Goal: Navigation & Orientation: Understand site structure

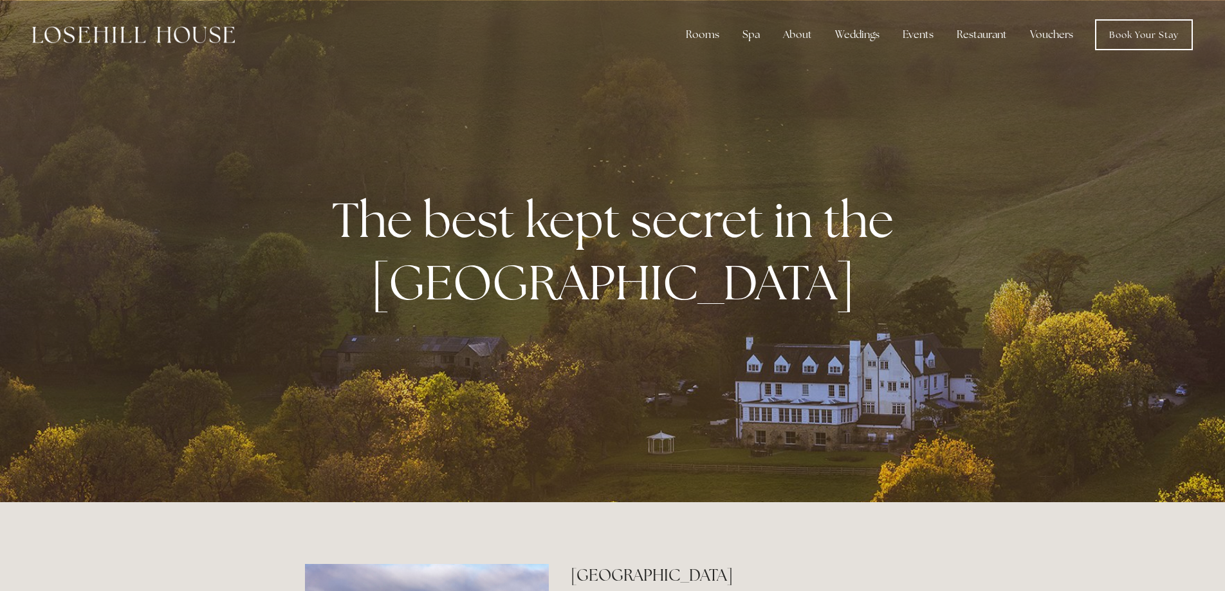
click at [683, 314] on div "The best kept secret in the Peak District" at bounding box center [612, 251] width 615 height 203
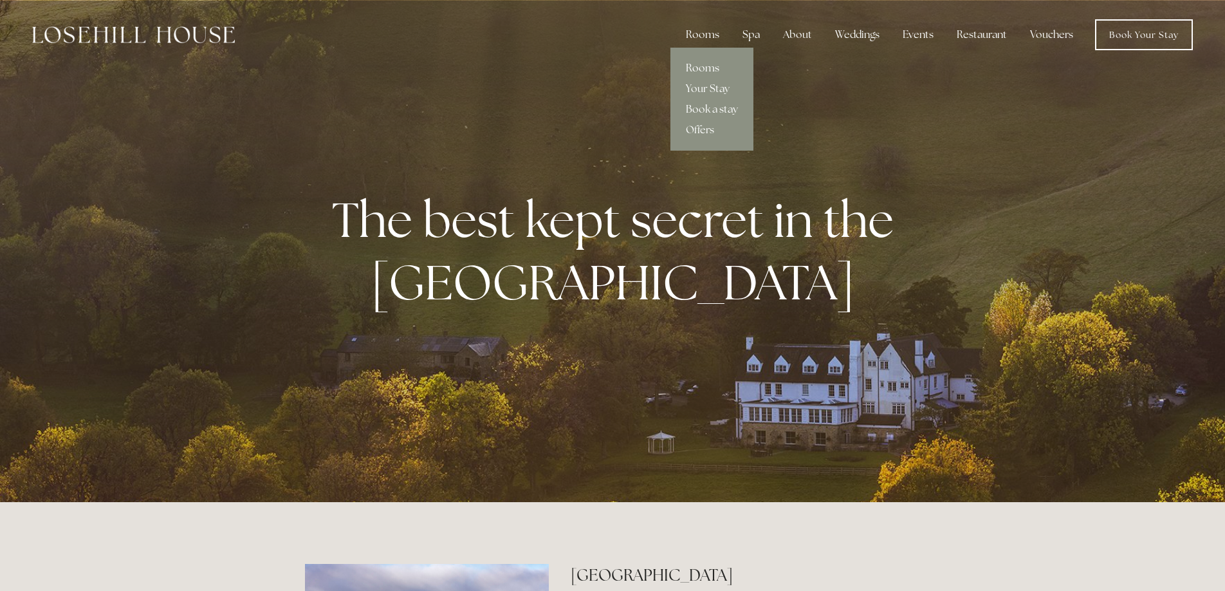
click at [714, 67] on link "Rooms" at bounding box center [711, 68] width 83 height 21
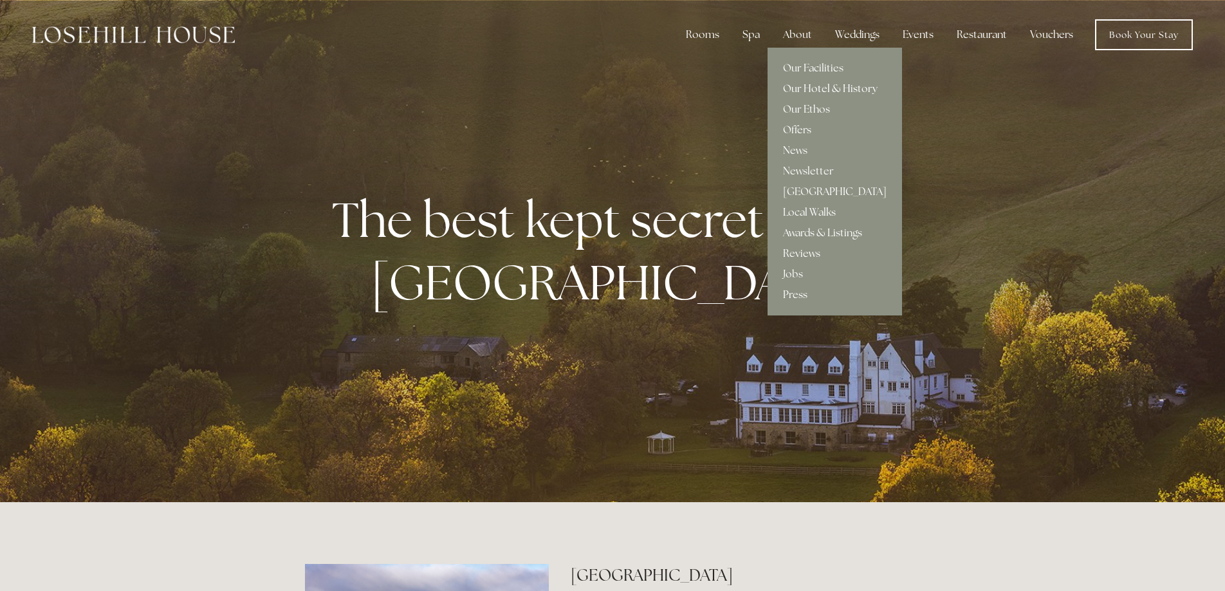
click at [814, 87] on link "Our Hotel & History" at bounding box center [835, 88] width 134 height 21
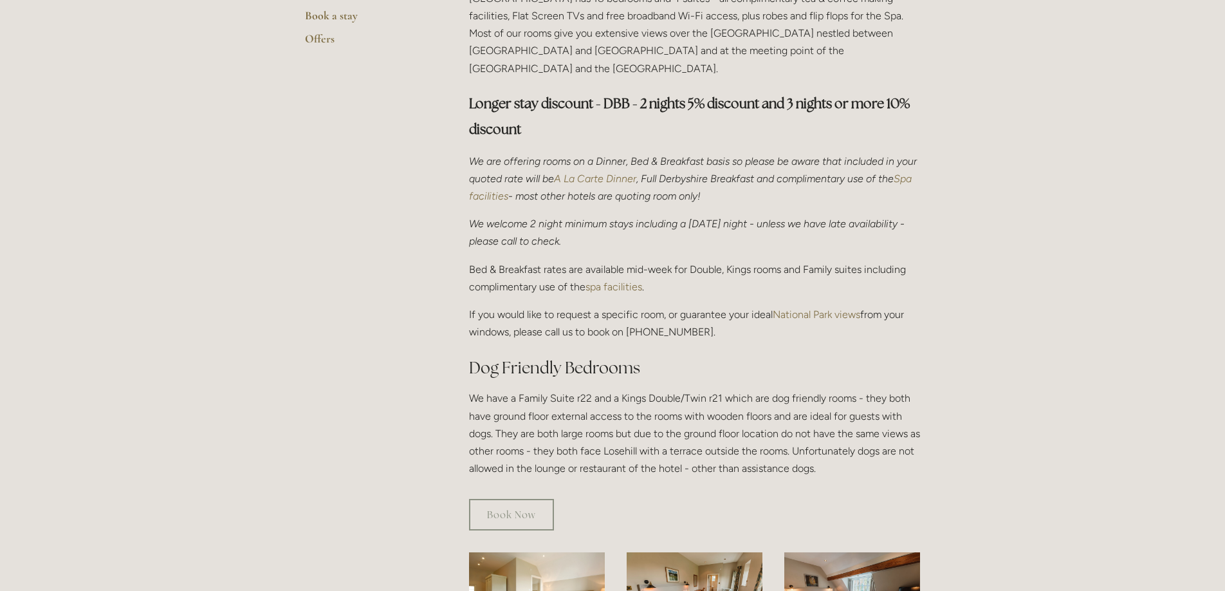
scroll to position [787, 0]
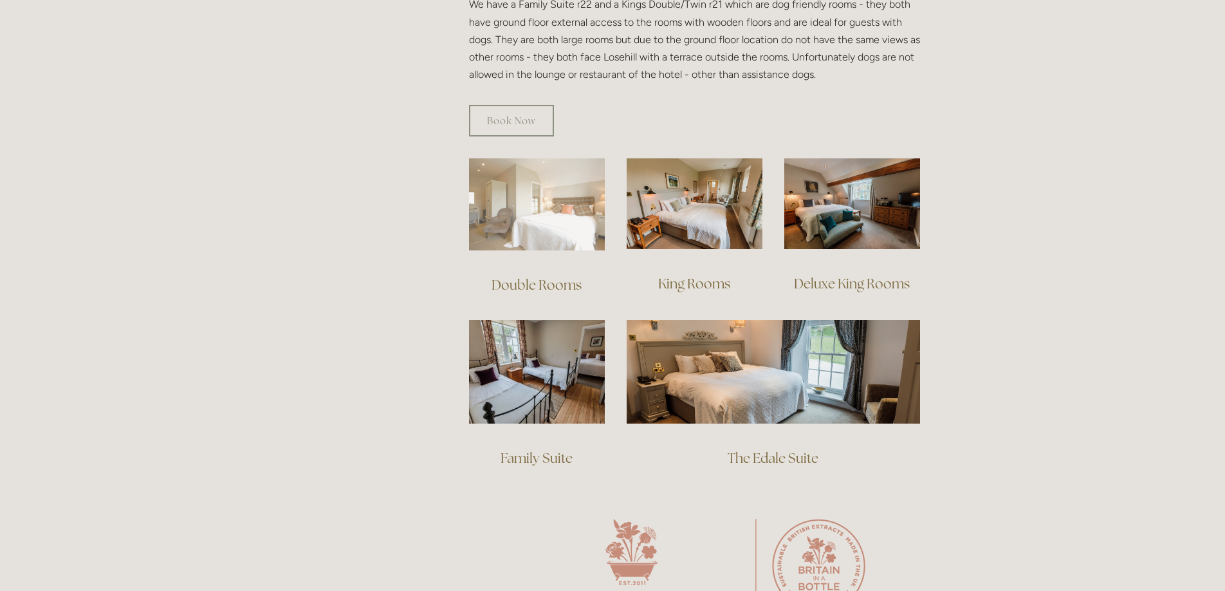
click at [524, 209] on img at bounding box center [537, 204] width 136 height 92
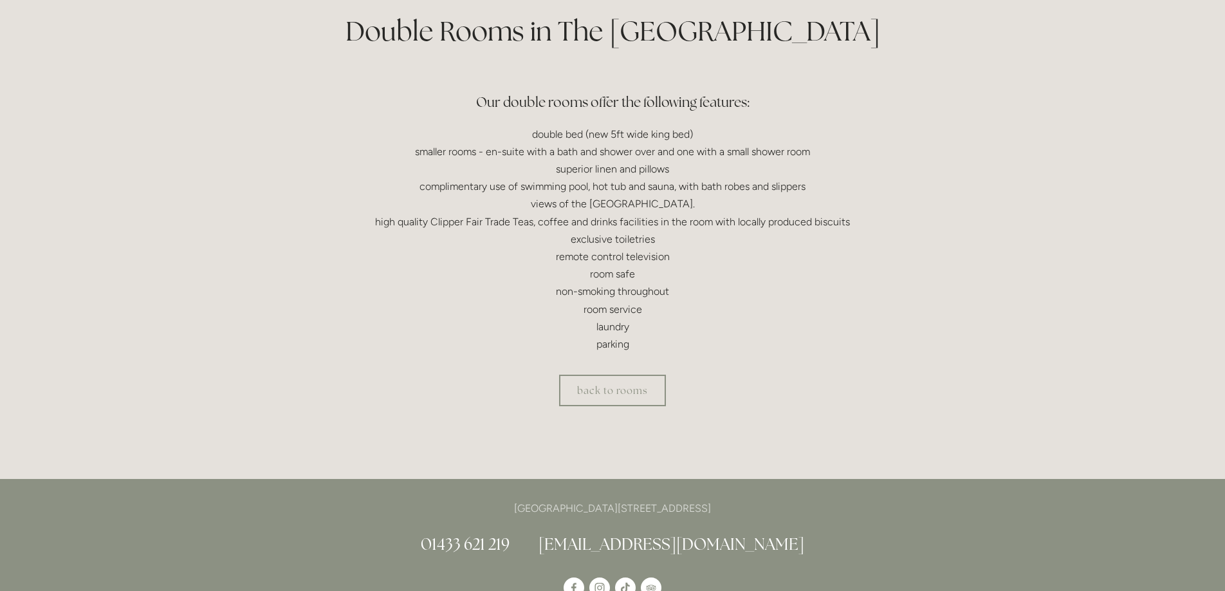
scroll to position [328, 0]
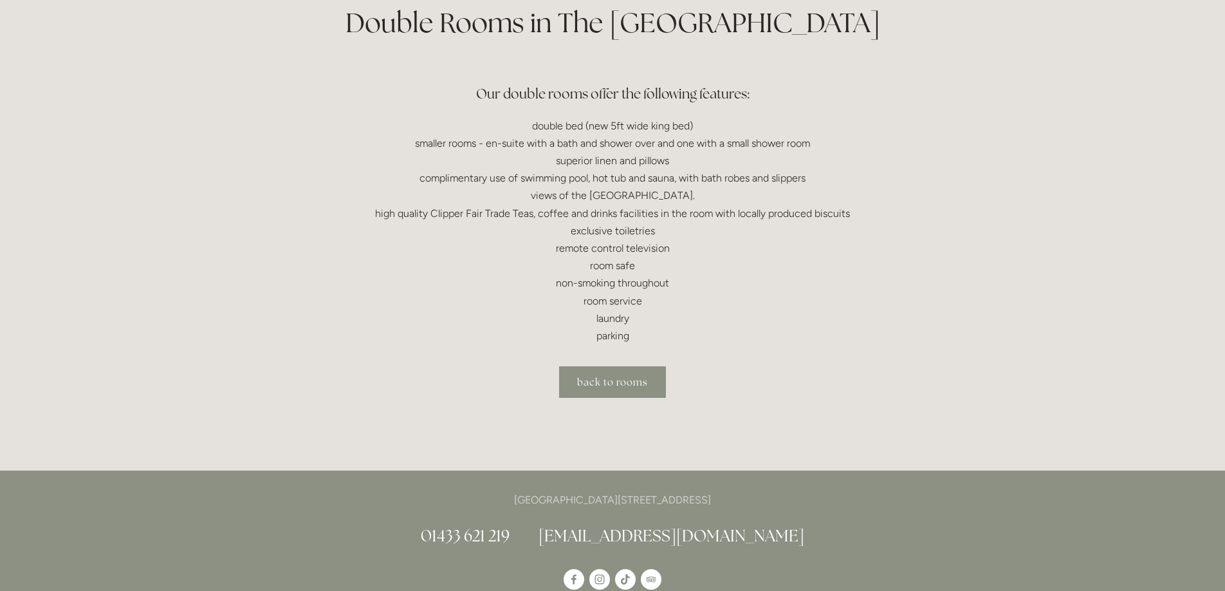
click at [628, 381] on link "back to rooms" at bounding box center [612, 382] width 107 height 32
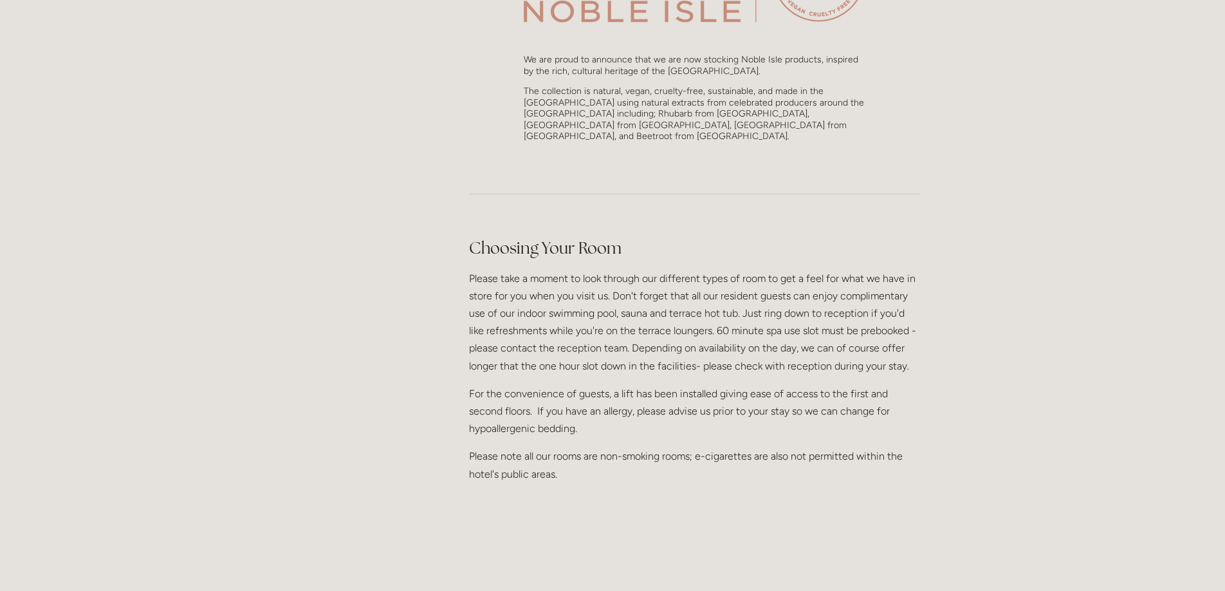
scroll to position [1706, 0]
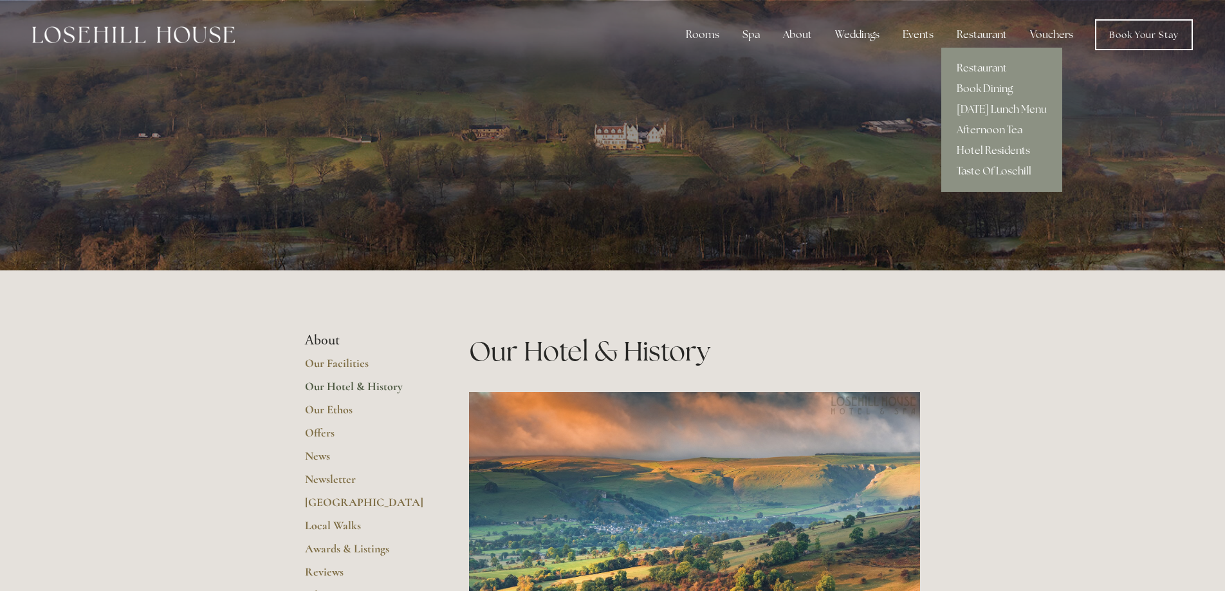
click at [981, 66] on link "Restaurant" at bounding box center [1001, 68] width 121 height 21
